Goal: Information Seeking & Learning: Understand process/instructions

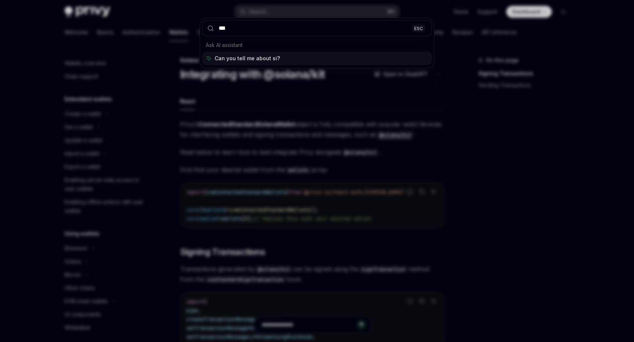
type input "****"
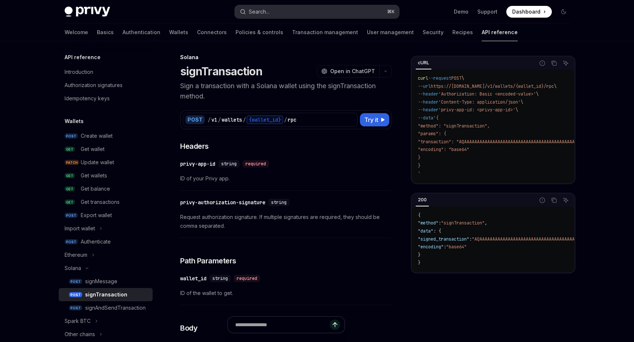
click at [273, 16] on button "Search... ⌘ K" at bounding box center [317, 11] width 164 height 13
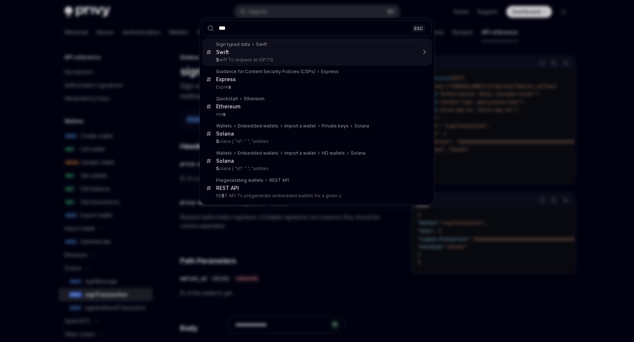
type input "****"
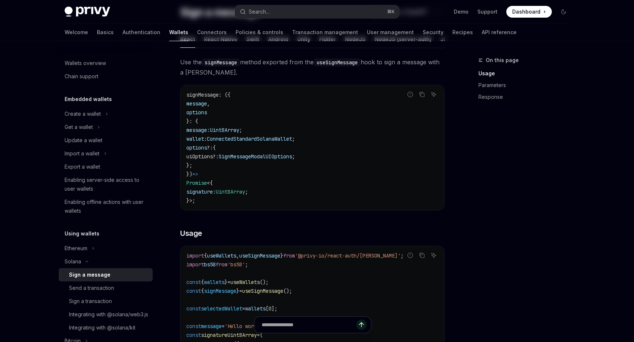
scroll to position [62, 0]
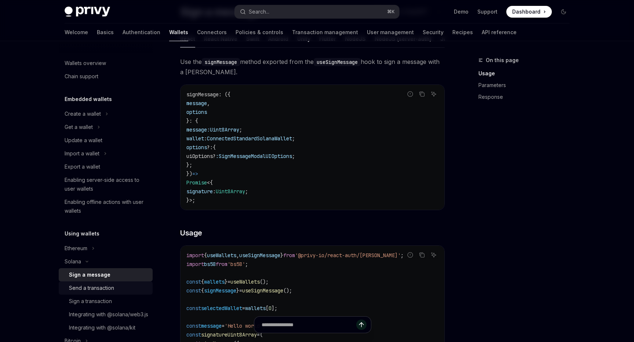
click at [116, 291] on div "Send a transaction" at bounding box center [108, 287] width 79 height 9
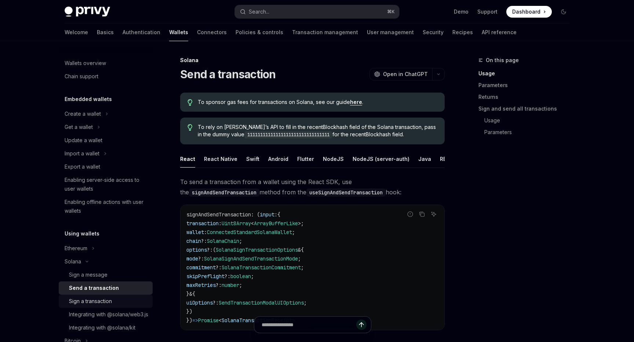
click at [120, 298] on div "Sign a transaction" at bounding box center [108, 300] width 79 height 9
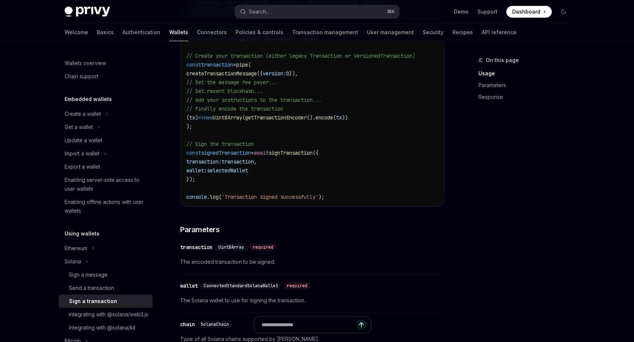
scroll to position [172, 0]
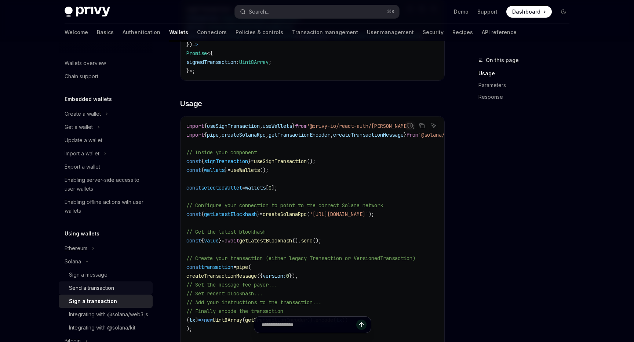
click at [103, 287] on div "Send a transaction" at bounding box center [91, 287] width 45 height 9
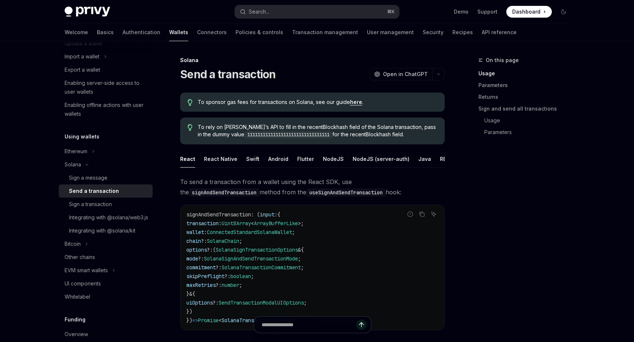
scroll to position [112, 0]
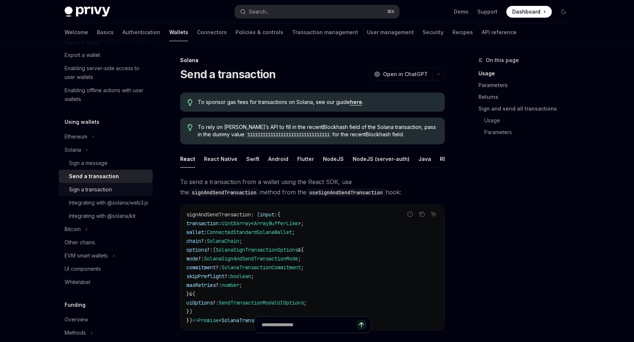
click at [109, 189] on div "Sign a transaction" at bounding box center [90, 189] width 43 height 9
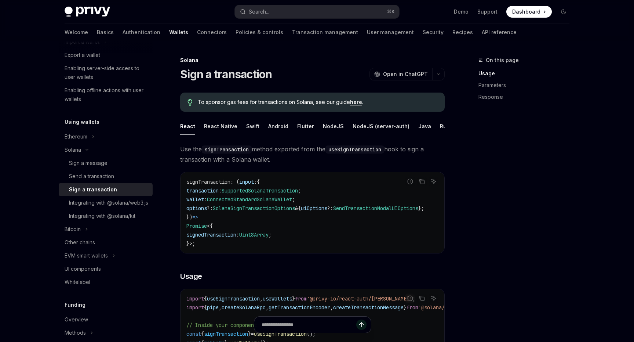
type textarea "*"
click at [280, 15] on button "Search... ⌘ K" at bounding box center [317, 11] width 164 height 13
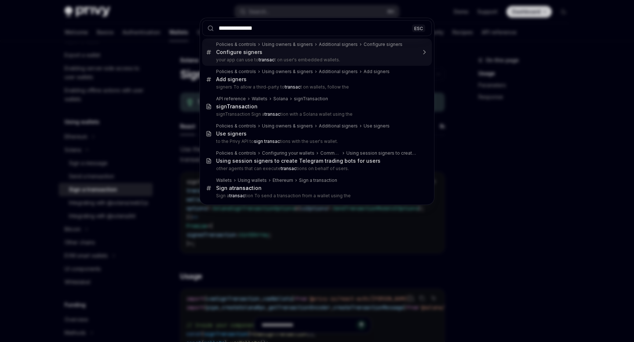
type input "**********"
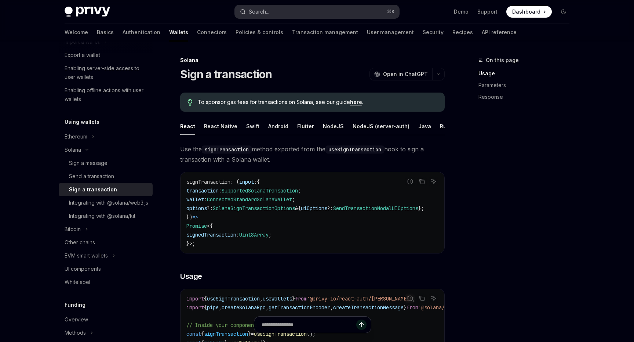
click at [330, 16] on button "Search... ⌘ K" at bounding box center [317, 11] width 164 height 13
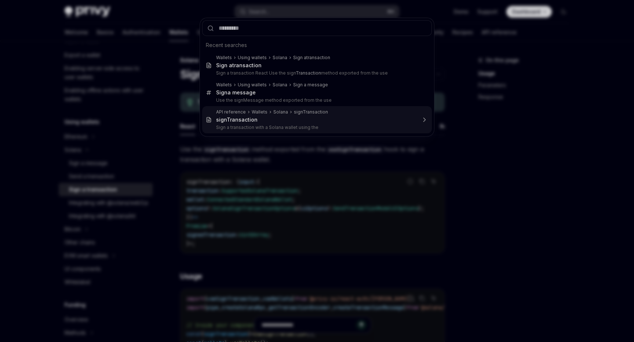
type textarea "*"
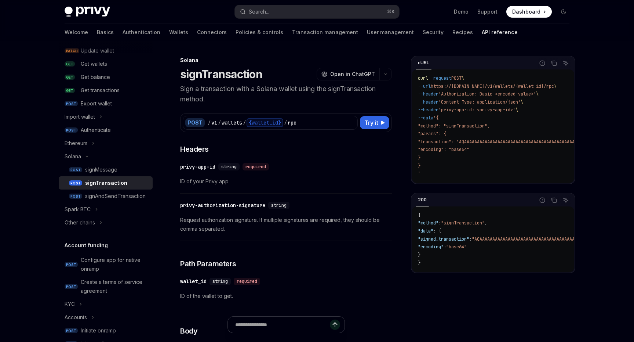
scroll to position [41, 0]
